Goal: Information Seeking & Learning: Understand process/instructions

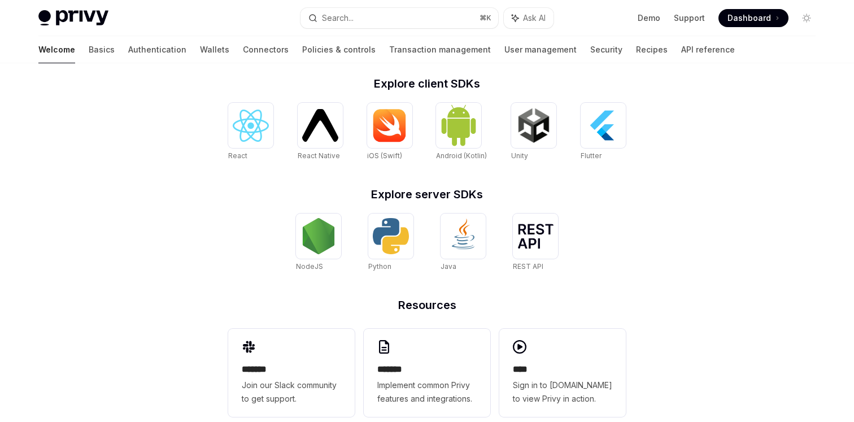
scroll to position [476, 0]
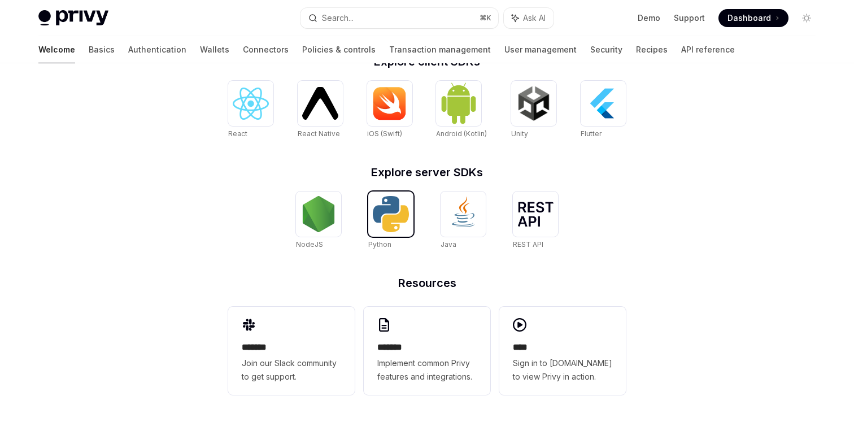
click at [401, 221] on img at bounding box center [391, 214] width 36 height 36
type textarea "*"
click at [253, 110] on img at bounding box center [251, 104] width 36 height 32
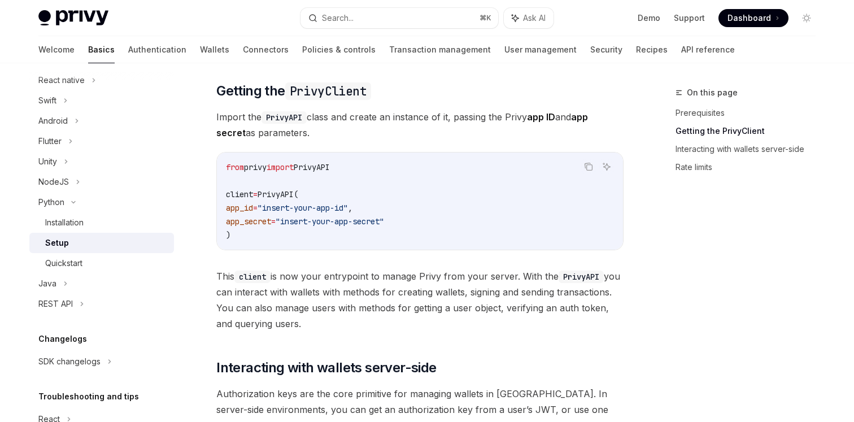
scroll to position [144, 0]
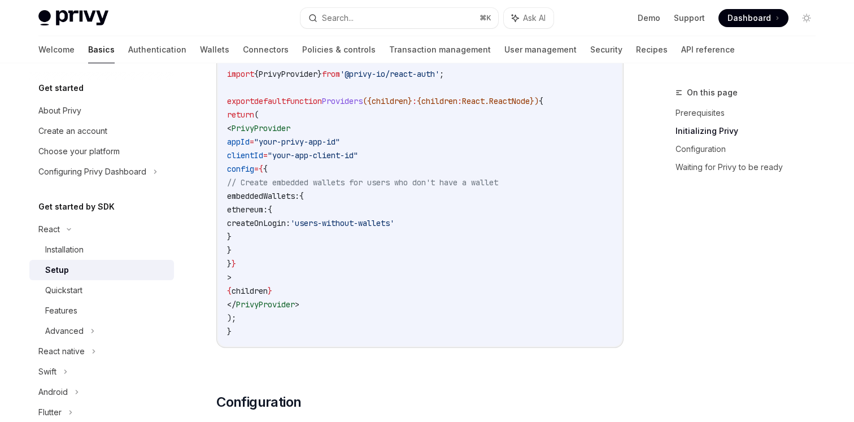
scroll to position [446, 0]
click at [272, 129] on span "PrivyProvider" at bounding box center [260, 129] width 59 height 10
copy span "PrivyProvider"
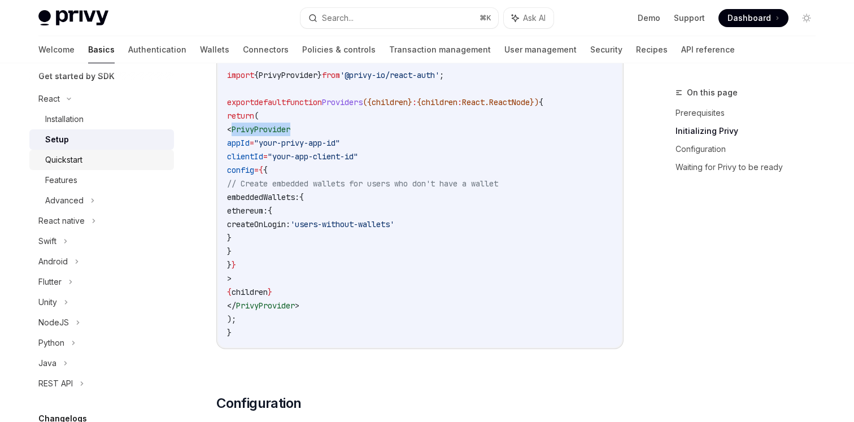
scroll to position [126, 0]
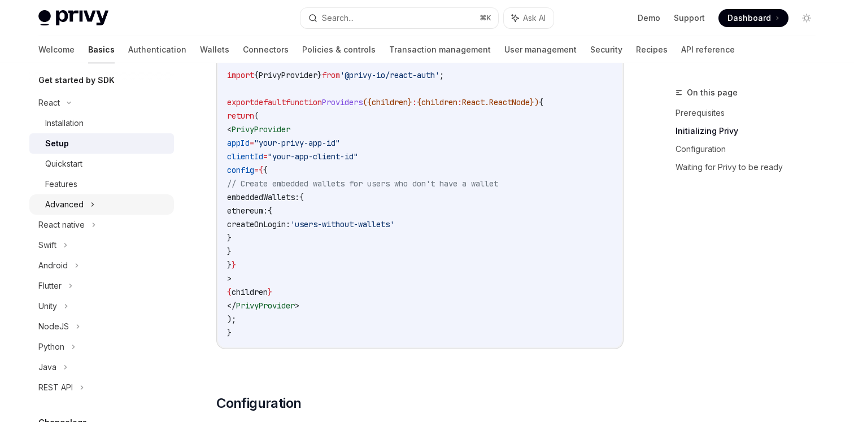
click at [69, 200] on div "Advanced" at bounding box center [64, 205] width 38 height 14
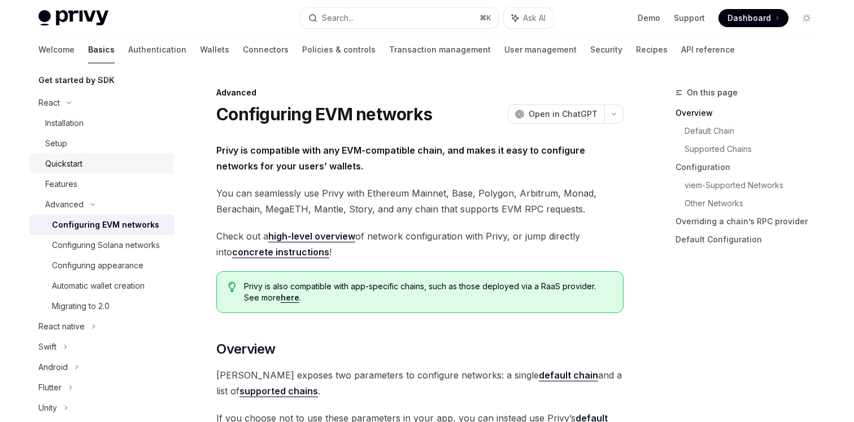
click at [58, 165] on div "Quickstart" at bounding box center [63, 164] width 37 height 14
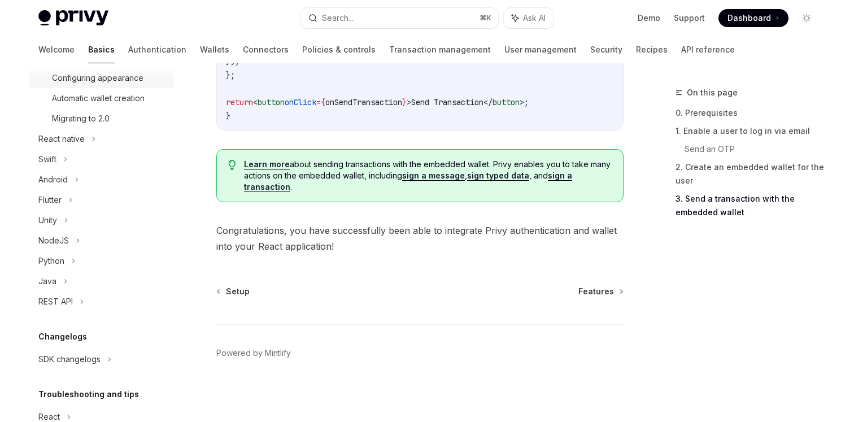
scroll to position [325, 0]
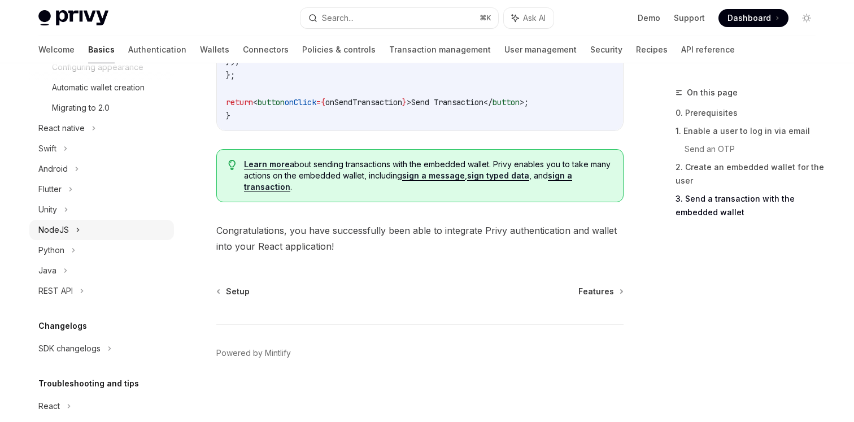
click at [56, 226] on div "NodeJS" at bounding box center [53, 230] width 30 height 14
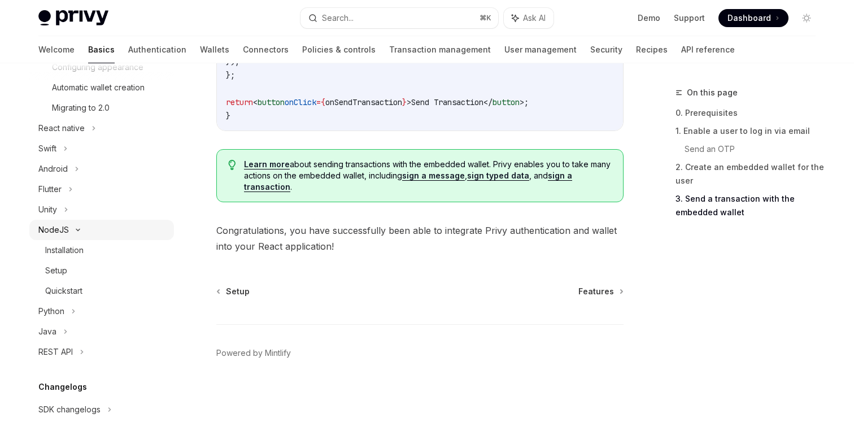
scroll to position [42, 0]
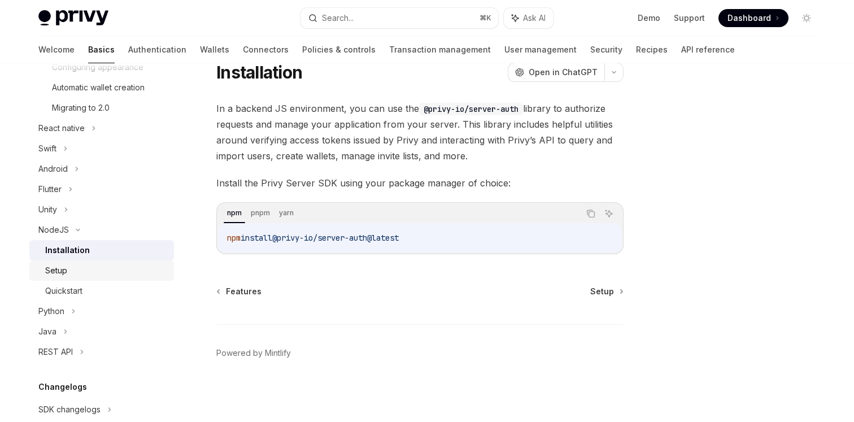
click at [71, 279] on link "Setup" at bounding box center [101, 270] width 145 height 20
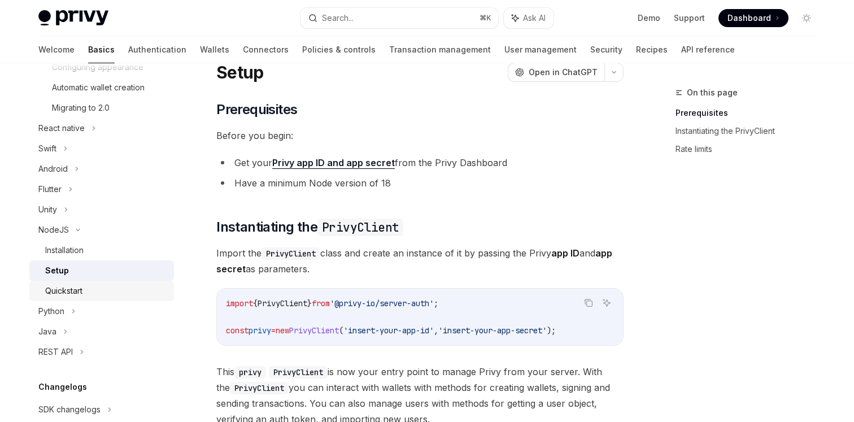
click at [71, 291] on div "Quickstart" at bounding box center [63, 291] width 37 height 14
type textarea "*"
